Goal: Transaction & Acquisition: Purchase product/service

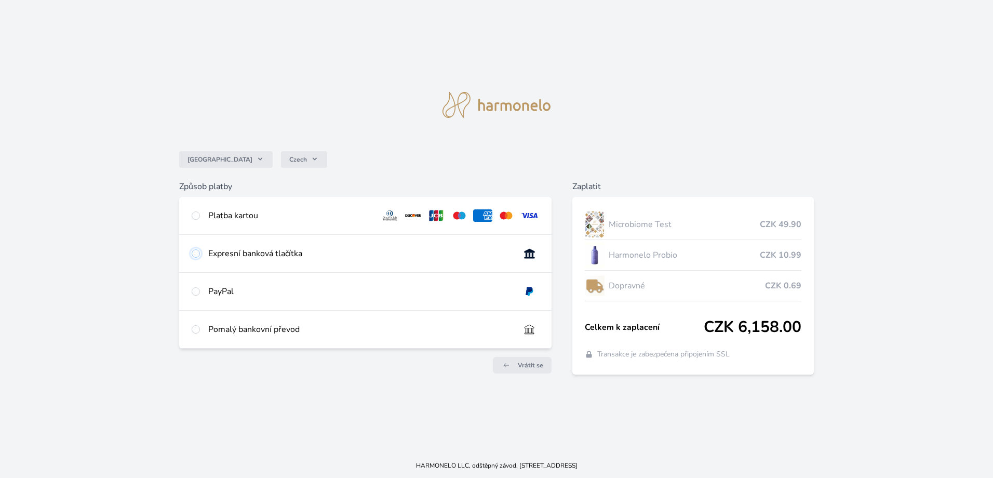
click at [195, 255] on input "radio" at bounding box center [196, 253] width 8 height 8
radio input "true"
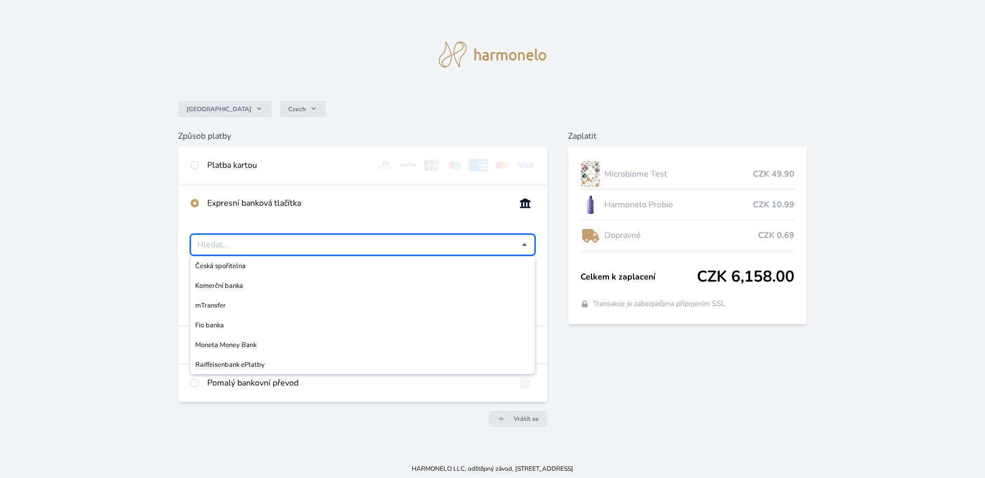
click at [237, 246] on input "Česká spořitelna Komerční banka mTransfer Fio banka Moneta Money Bank Raiffeise…" at bounding box center [359, 244] width 325 height 12
click at [271, 364] on span "Raiffeisenbank ePlatby" at bounding box center [362, 364] width 335 height 10
type input "Raiffeisenbank ePlatby"
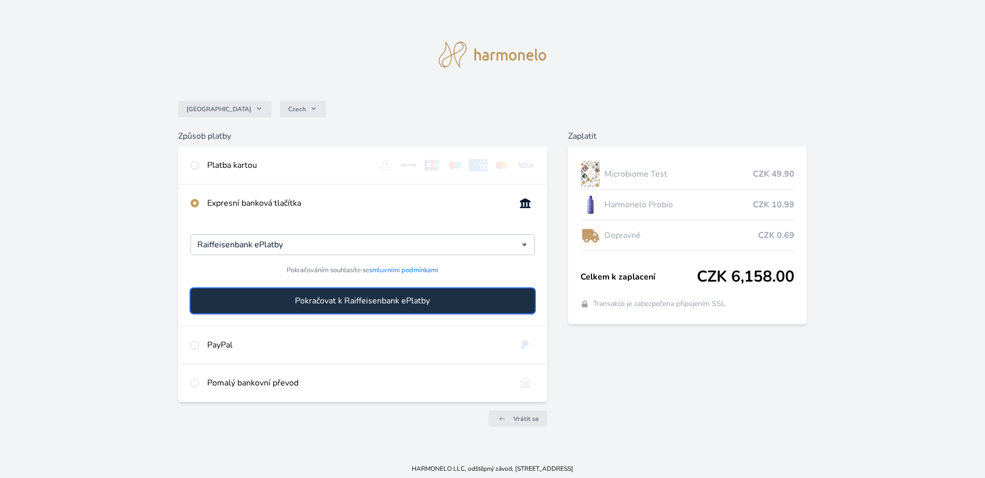
click at [346, 305] on span "Pokračovat k Raiffeisenbank ePlatby" at bounding box center [362, 301] width 135 height 12
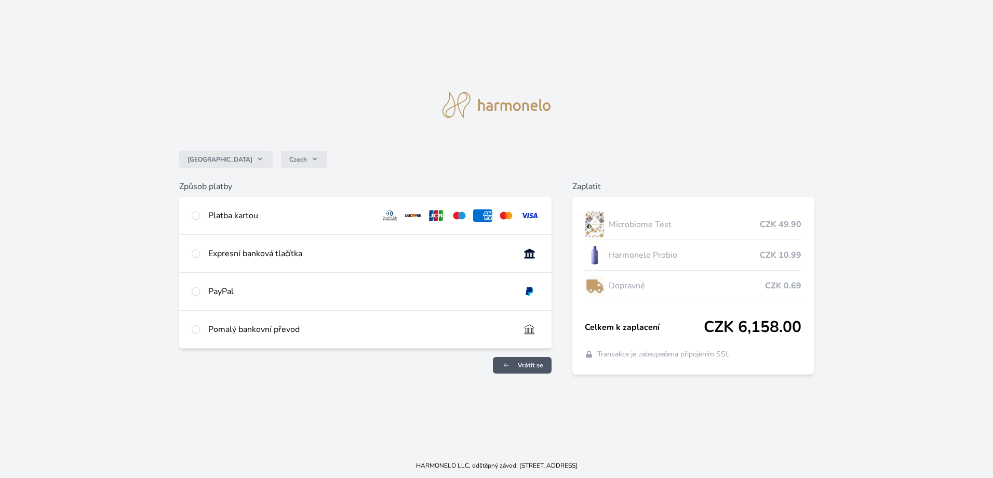
click at [536, 369] on span "Vrátit se" at bounding box center [530, 365] width 25 height 8
